Goal: Find specific page/section: Find specific page/section

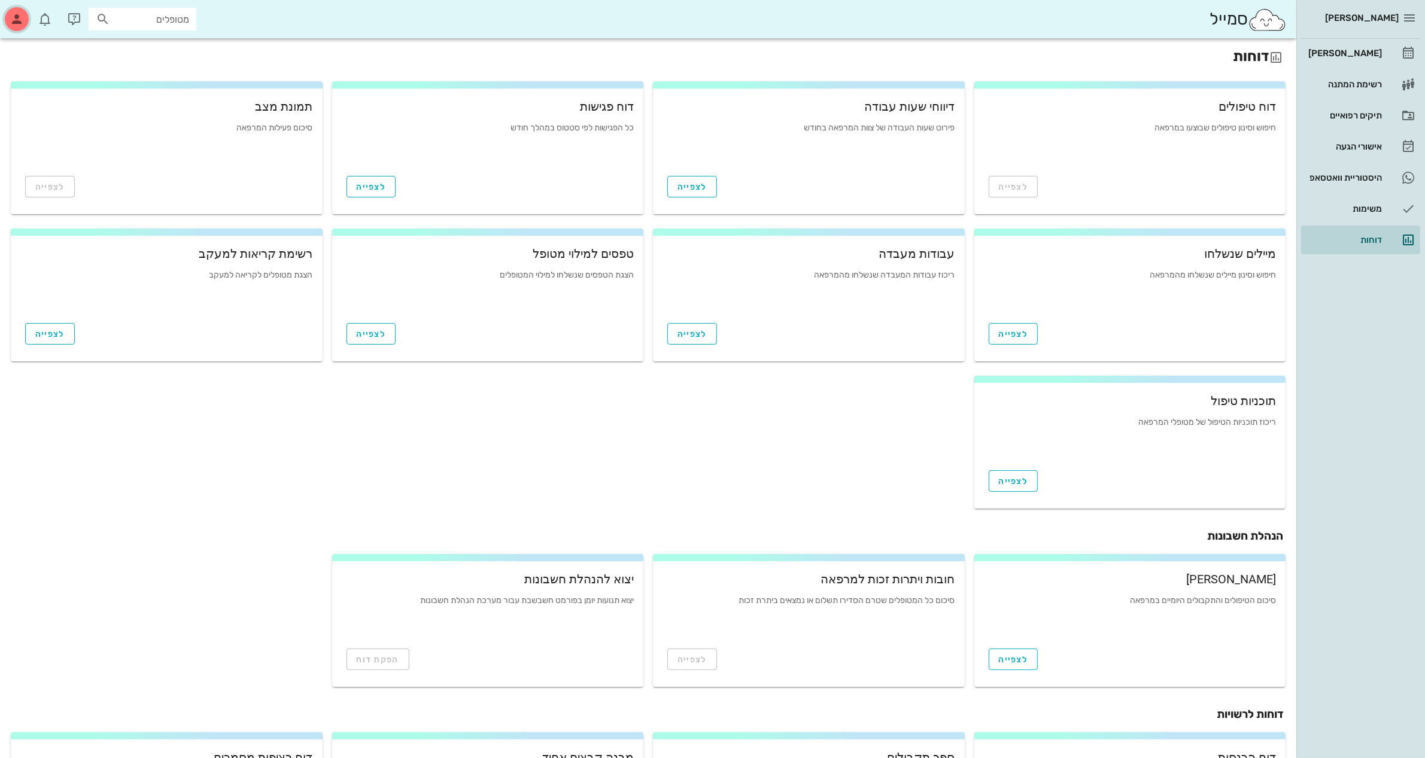
click at [10, 16] on icon "button" at bounding box center [17, 19] width 14 height 14
click at [1413, 16] on icon "button" at bounding box center [1410, 18] width 14 height 14
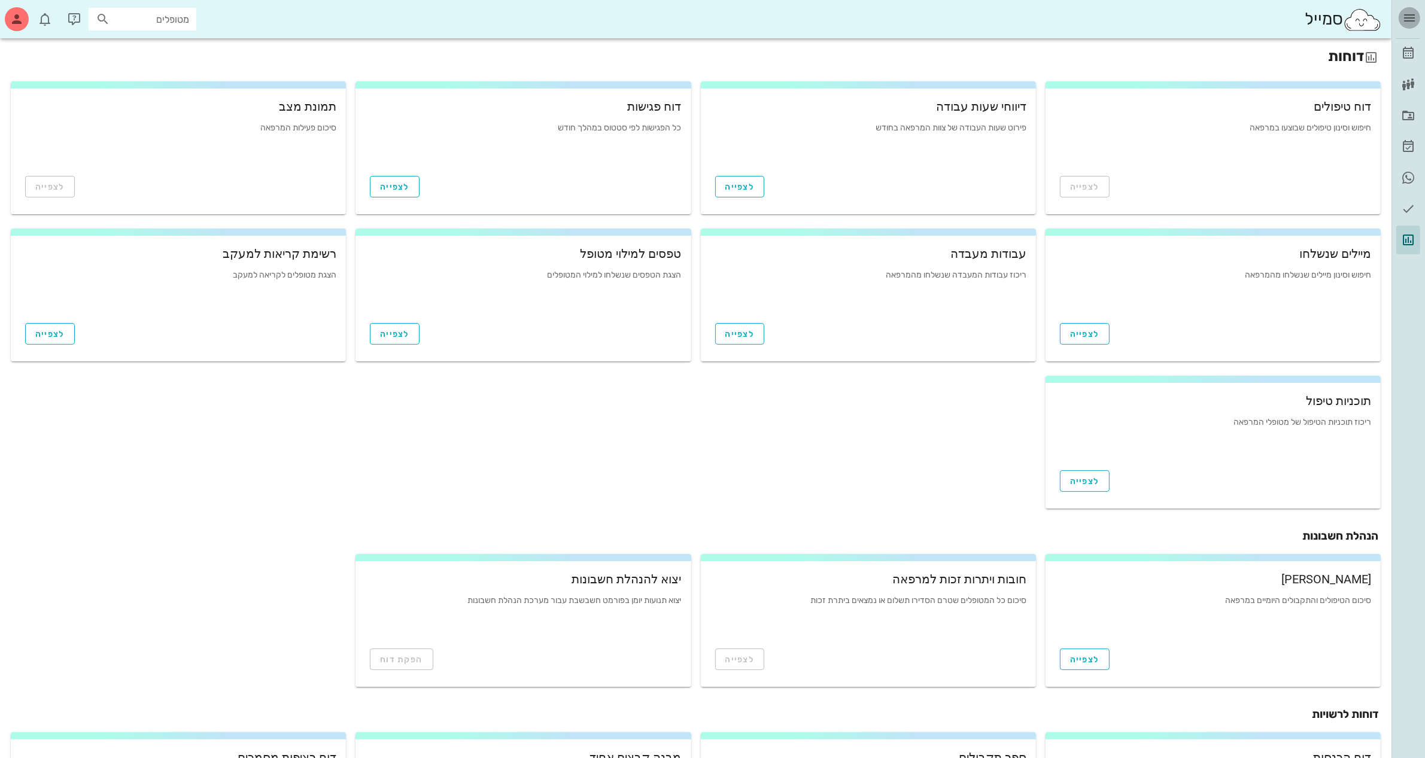
click at [1407, 15] on icon "button" at bounding box center [1410, 18] width 14 height 14
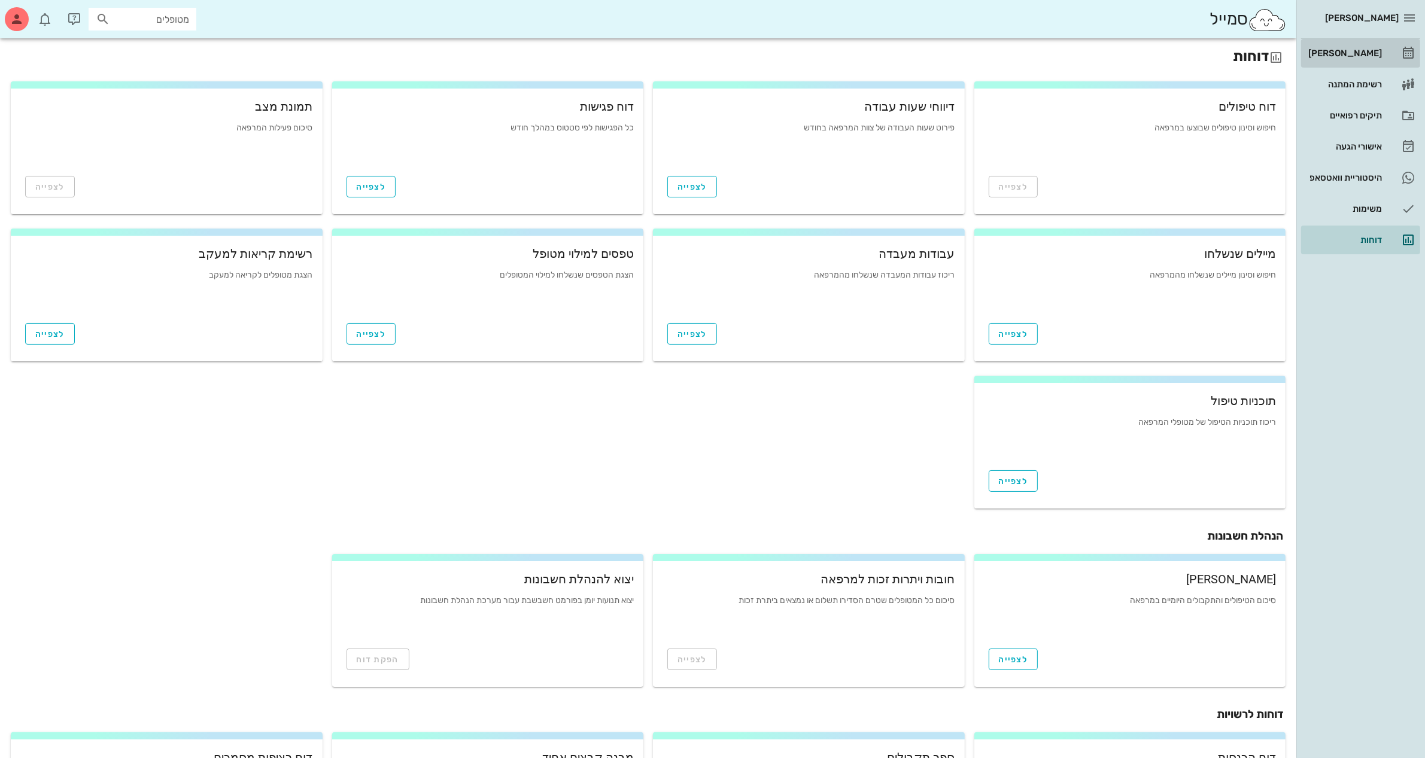
click at [1347, 53] on div "[PERSON_NAME]" at bounding box center [1344, 53] width 76 height 10
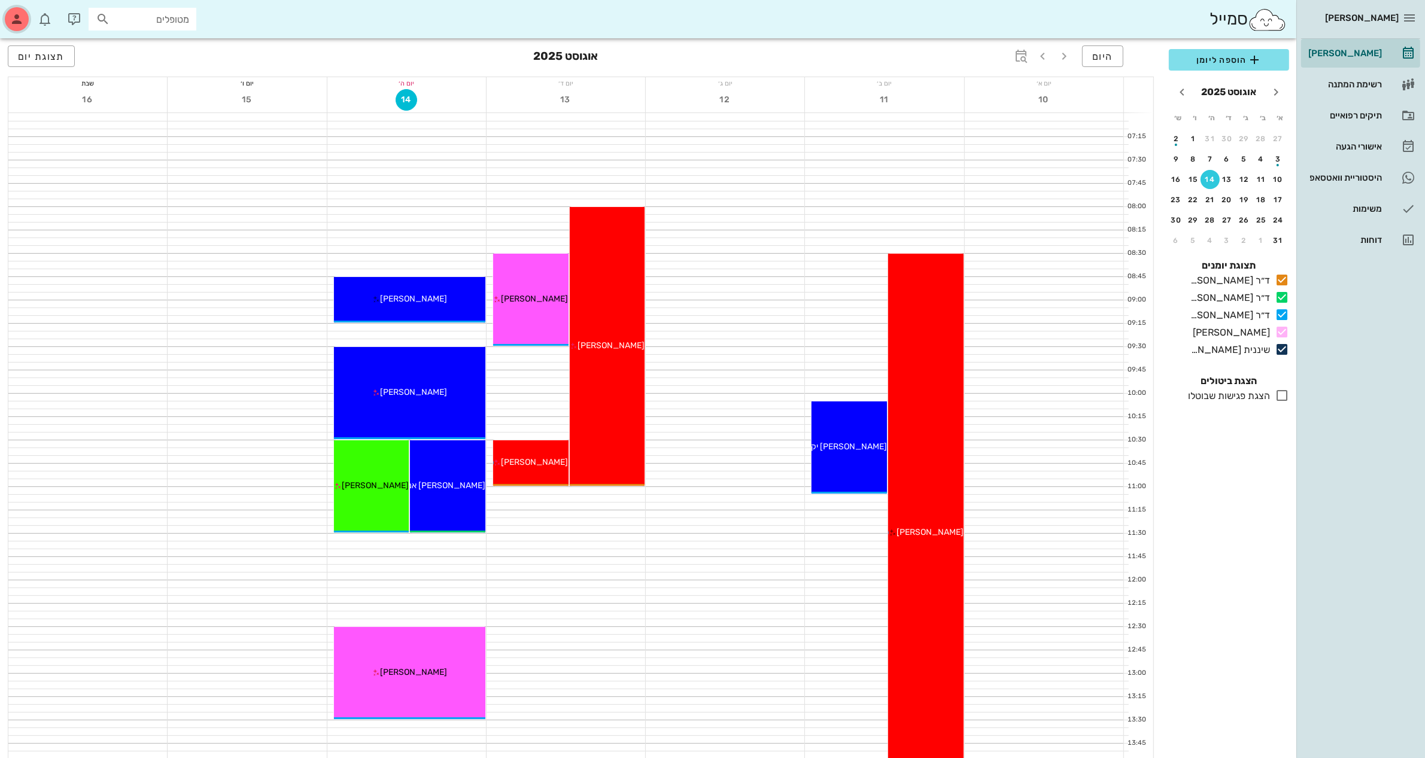
click at [14, 27] on div "button" at bounding box center [17, 19] width 24 height 24
click at [73, 223] on div "הגדרות מרפאה" at bounding box center [46, 228] width 59 height 11
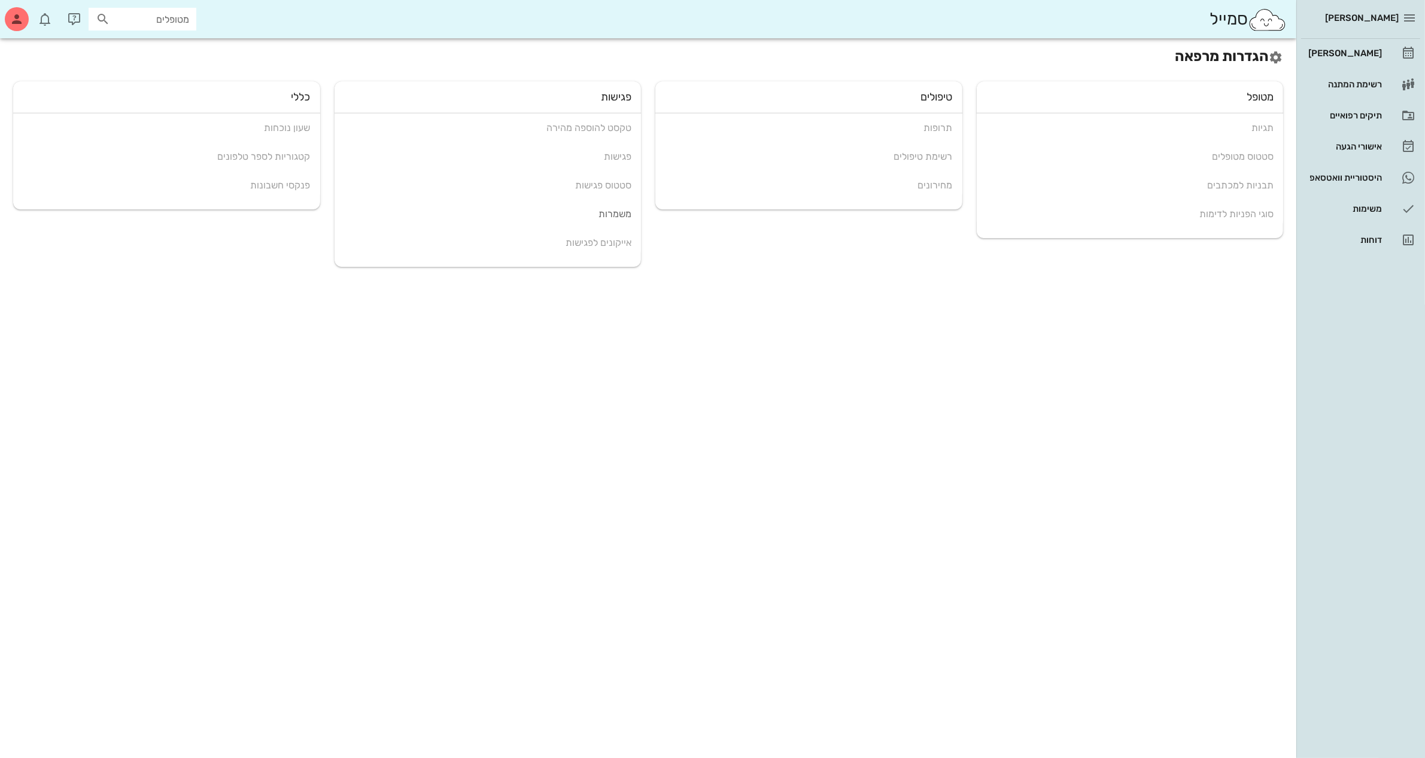
click at [842, 608] on div "הגדרות מרפאה מטופל תגיות סטטוס מטופלים תבניות למכתבים סוגי הפניות לדימות טיפולי…" at bounding box center [648, 398] width 1297 height 720
click at [1346, 111] on div "תיקים רפואיים" at bounding box center [1344, 116] width 76 height 10
